Goal: Check status: Check status

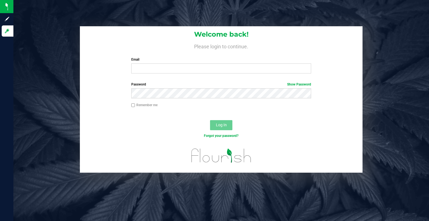
click at [131, 73] on nordpass-icon at bounding box center [131, 73] width 0 height 0
click at [0, 221] on nordpass-autofill-portal at bounding box center [0, 221] width 0 height 0
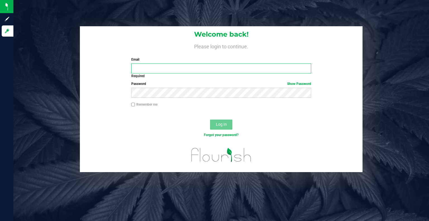
type input "[EMAIL_ADDRESS][DOMAIN_NAME]"
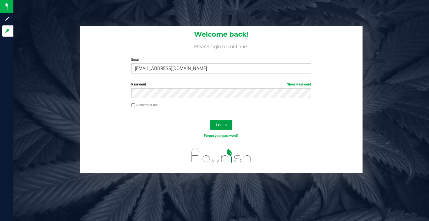
click at [225, 121] on button "Log In" at bounding box center [221, 125] width 22 height 10
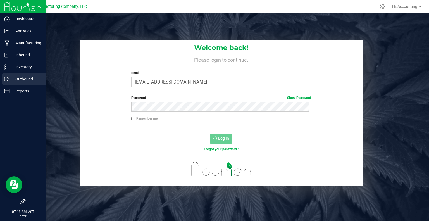
click at [17, 75] on div "Outbound" at bounding box center [24, 78] width 44 height 11
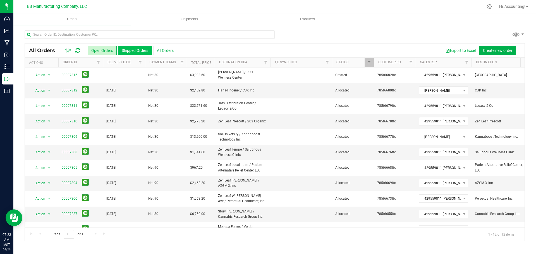
click at [136, 46] on button "Shipped Orders" at bounding box center [135, 50] width 34 height 9
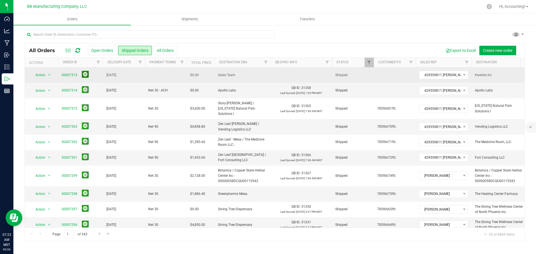
click at [85, 71] on button at bounding box center [85, 74] width 7 height 7
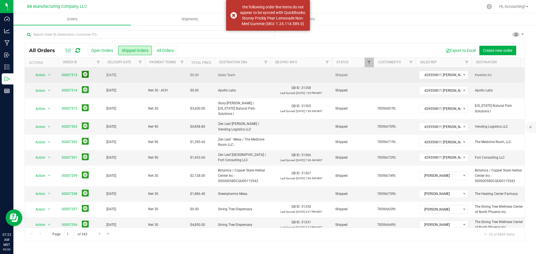
click at [84, 76] on button at bounding box center [85, 74] width 7 height 7
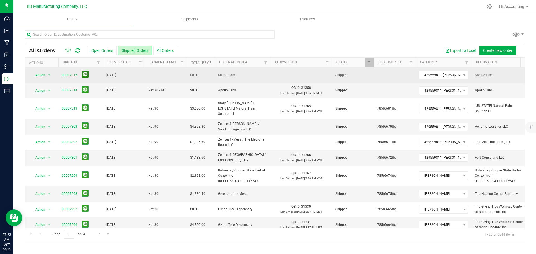
click at [85, 75] on button at bounding box center [85, 74] width 7 height 7
click at [87, 123] on button at bounding box center [85, 126] width 7 height 7
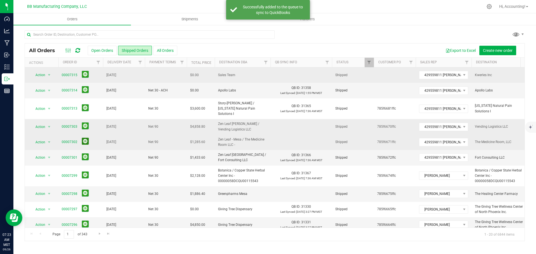
click at [83, 138] on button at bounding box center [85, 141] width 7 height 7
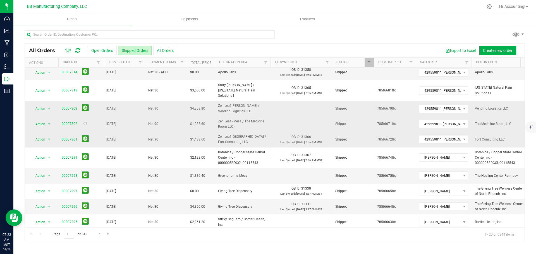
scroll to position [28, 0]
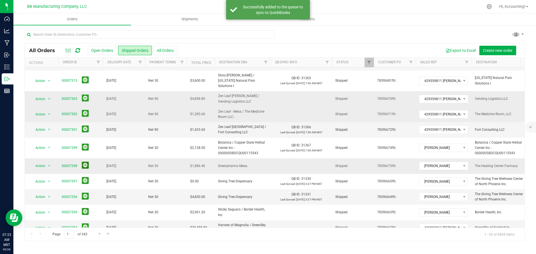
click at [88, 162] on button at bounding box center [85, 165] width 7 height 7
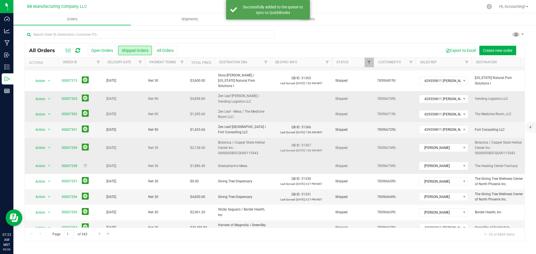
scroll to position [56, 0]
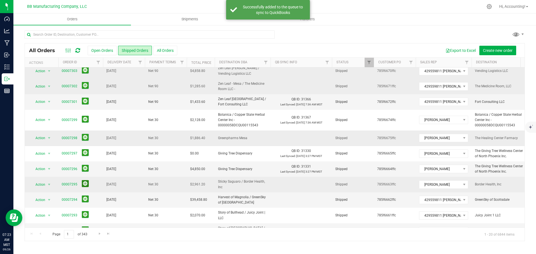
click at [85, 180] on button at bounding box center [85, 183] width 7 height 7
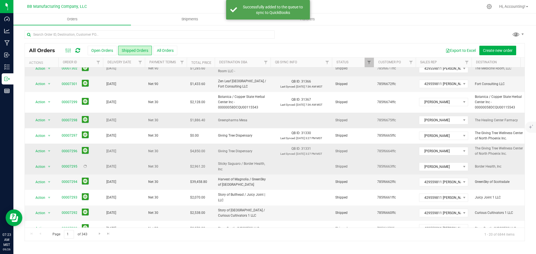
scroll to position [84, 0]
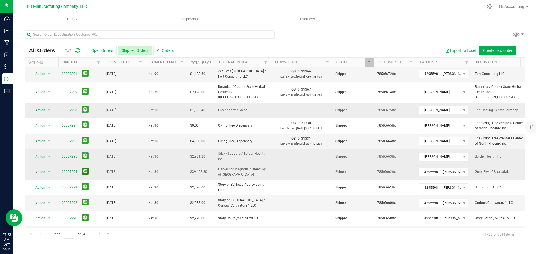
click at [86, 168] on button at bounding box center [85, 171] width 7 height 7
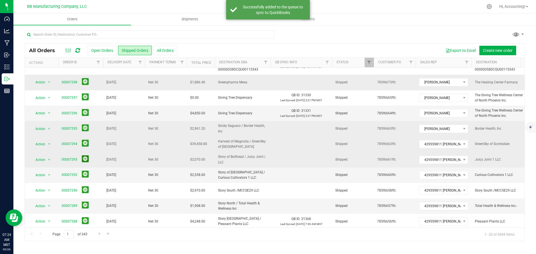
click at [84, 156] on button at bounding box center [85, 159] width 7 height 7
click at [84, 171] on button at bounding box center [85, 174] width 7 height 7
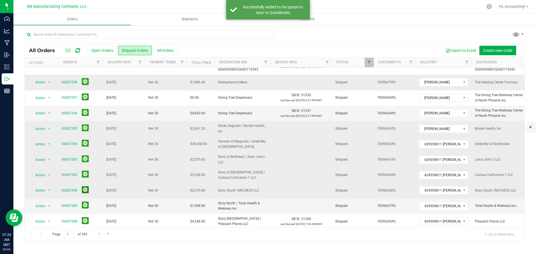
click at [84, 187] on button at bounding box center [85, 190] width 7 height 7
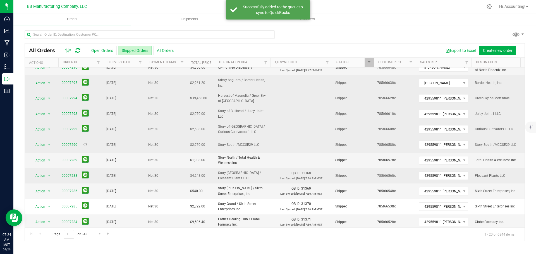
scroll to position [158, 0]
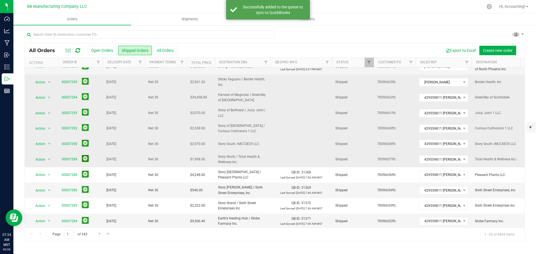
click at [86, 155] on button at bounding box center [85, 158] width 7 height 7
